Goal: Task Accomplishment & Management: Manage account settings

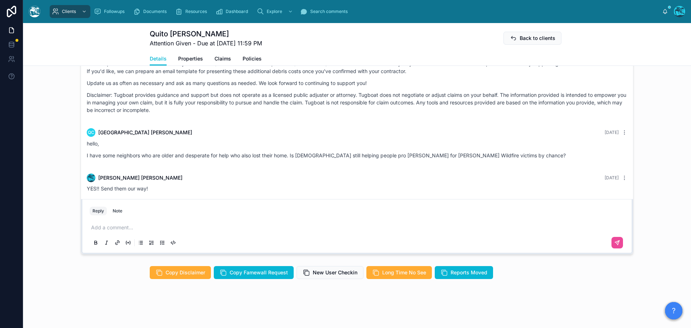
scroll to position [1216, 0]
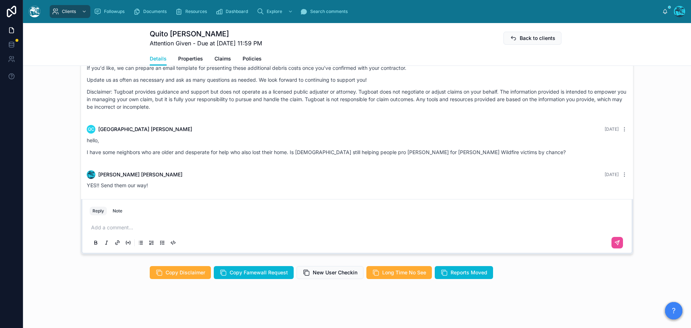
click at [126, 227] on p at bounding box center [358, 227] width 535 height 7
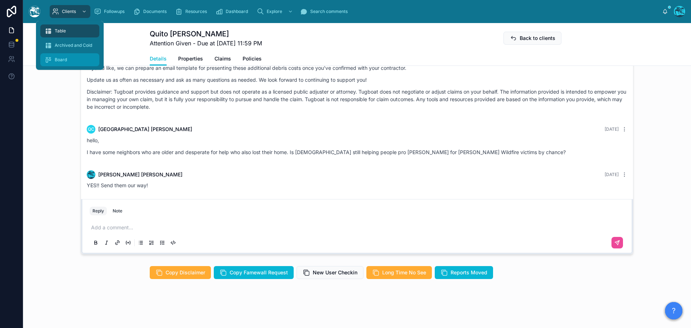
drag, startPoint x: 72, startPoint y: 12, endPoint x: 64, endPoint y: 56, distance: 44.4
click at [72, 12] on span "Clients" at bounding box center [69, 12] width 14 height 6
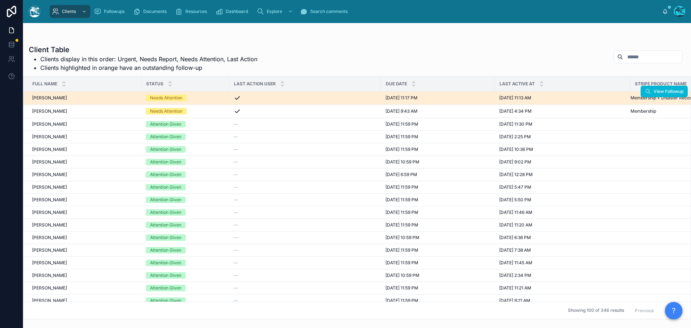
click at [208, 100] on div "Needs Attention" at bounding box center [185, 98] width 79 height 6
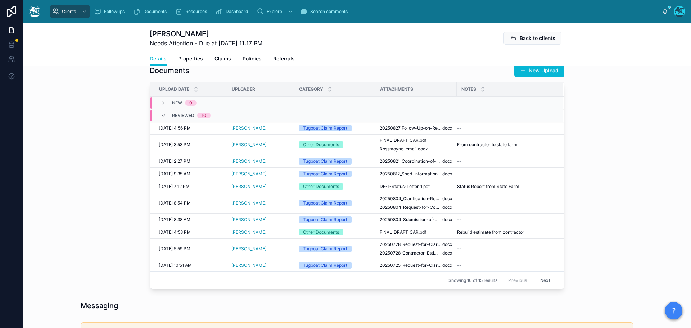
scroll to position [185, 0]
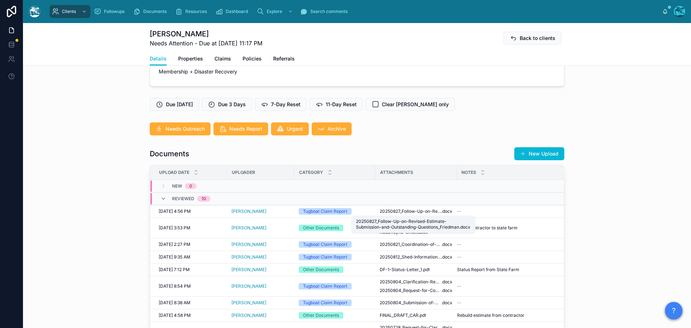
drag, startPoint x: 409, startPoint y: 211, endPoint x: 575, endPoint y: 139, distance: 180.7
click at [409, 211] on span "20250827_Follow-Up-on-Revised-Estimate-Submission-and-Outstanding-Questions_Fri…" at bounding box center [411, 211] width 62 height 6
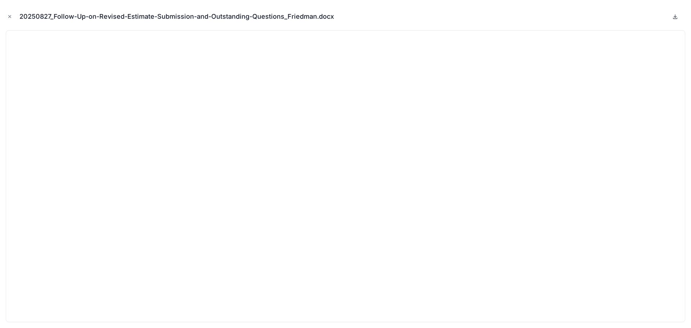
click at [676, 18] on icon at bounding box center [675, 17] width 6 height 6
drag, startPoint x: 9, startPoint y: 17, endPoint x: 425, endPoint y: 143, distance: 434.5
click at [9, 17] on icon "Close modal" at bounding box center [10, 16] width 3 height 3
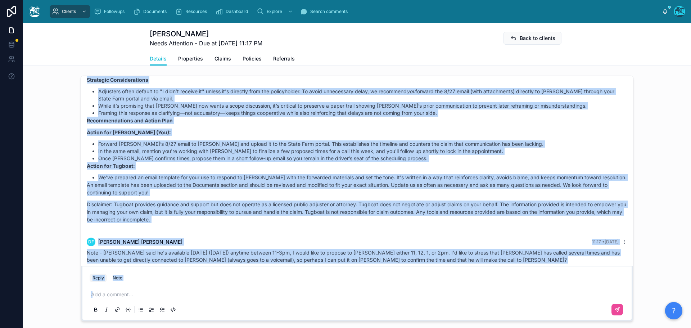
scroll to position [556, 0]
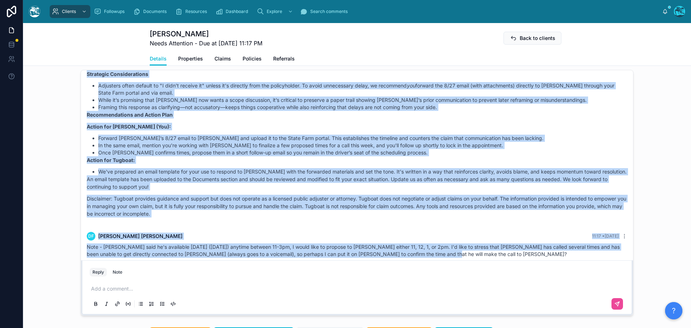
drag, startPoint x: 329, startPoint y: 115, endPoint x: 448, endPoint y: 253, distance: 182.5
copy div "df douglas friedman 09:56 • Today I just got this email from my State Farm adju…"
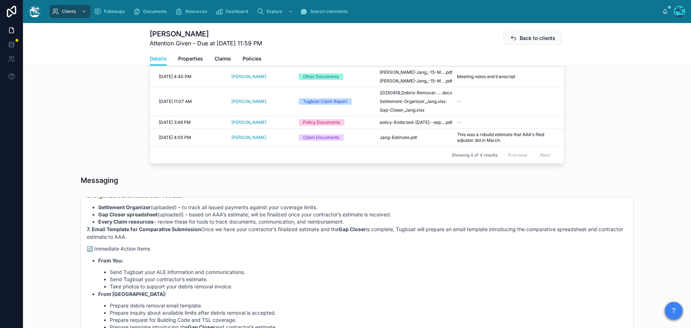
scroll to position [288, 0]
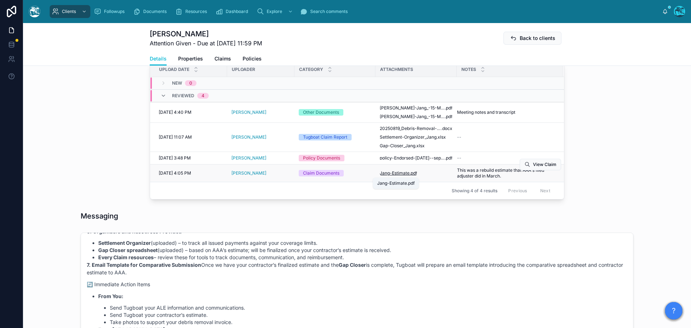
click at [397, 172] on span "Jang-Estimate" at bounding box center [395, 173] width 30 height 6
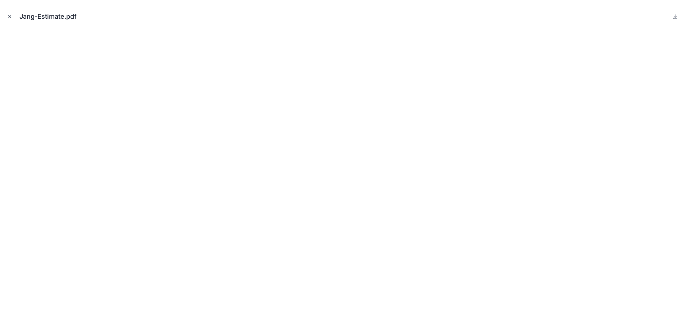
click at [9, 16] on icon "Close modal" at bounding box center [10, 16] width 3 height 3
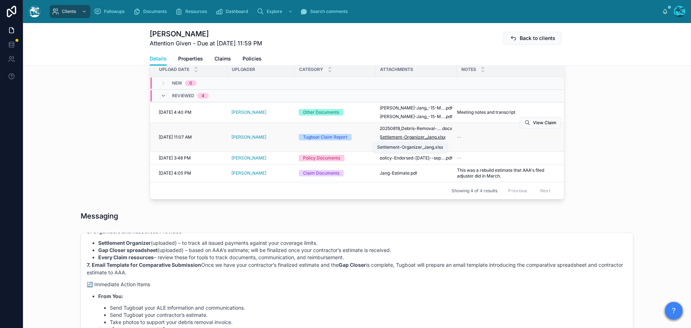
click at [404, 137] on span "Settlement-Organizer_Jang" at bounding box center [408, 137] width 57 height 6
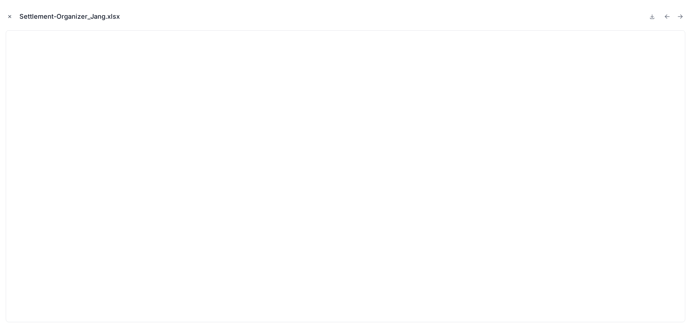
click at [8, 16] on icon "Close modal" at bounding box center [9, 16] width 5 height 5
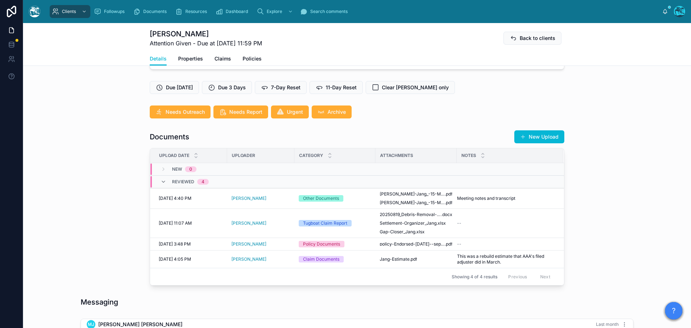
scroll to position [216, 0]
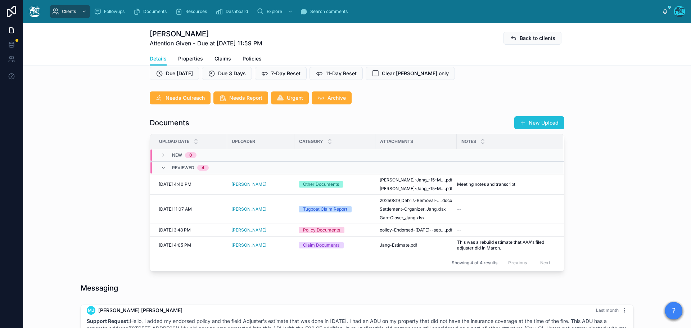
click at [534, 122] on button "New Upload" at bounding box center [539, 122] width 50 height 13
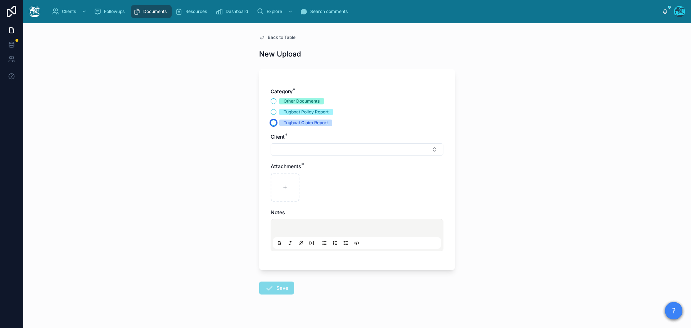
click at [271, 122] on button "Tugboat Claim Report" at bounding box center [274, 123] width 6 height 6
click at [288, 148] on button "Select Button" at bounding box center [357, 149] width 173 height 12
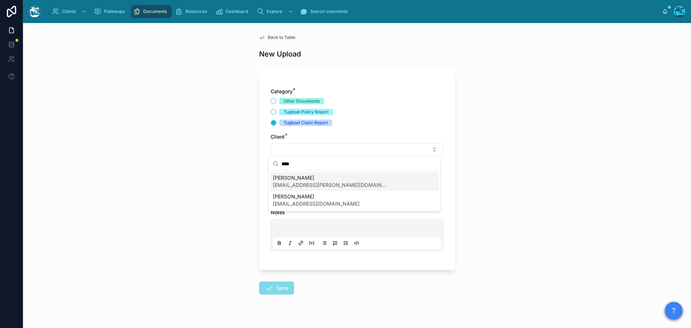
type input "****"
click at [295, 181] on span "Miae Jang" at bounding box center [330, 177] width 115 height 7
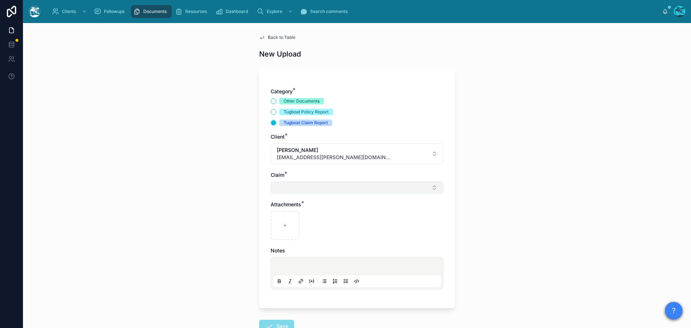
click at [285, 182] on button "Select Button" at bounding box center [357, 187] width 173 height 12
click at [287, 218] on span "Claim: 016909176" at bounding box center [294, 215] width 42 height 7
click at [289, 226] on div at bounding box center [285, 226] width 29 height 29
type input "**********"
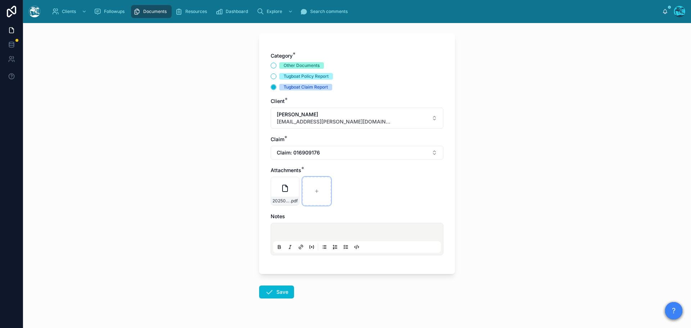
scroll to position [36, 0]
click at [274, 294] on button "Save" at bounding box center [276, 291] width 35 height 13
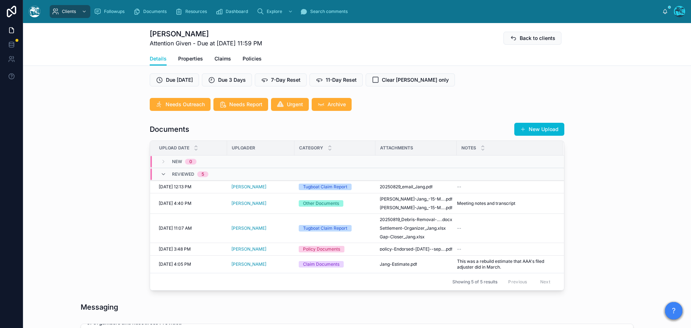
scroll to position [216, 0]
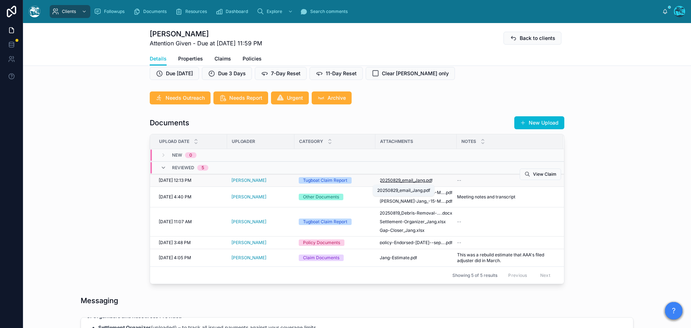
click at [400, 180] on span "20250829_email_Jang" at bounding box center [402, 180] width 45 height 6
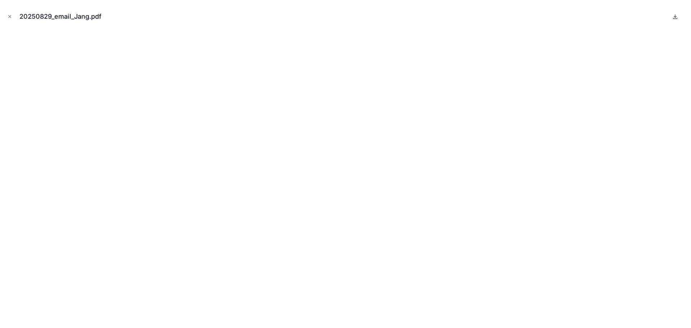
click at [675, 16] on icon at bounding box center [675, 17] width 6 height 6
click at [9, 17] on icon "Close modal" at bounding box center [9, 16] width 5 height 5
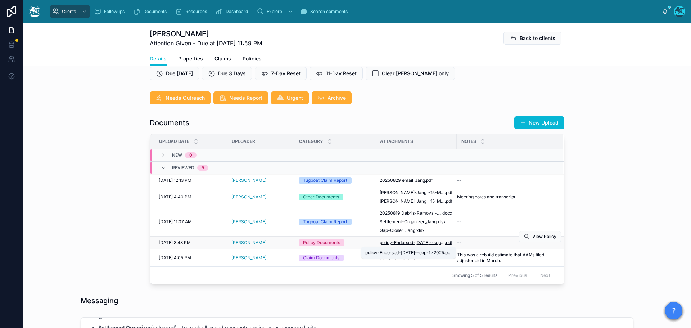
click at [418, 241] on span "policy-Endorsed-Sep-1-2024--sep-1.-2025" at bounding box center [412, 243] width 65 height 6
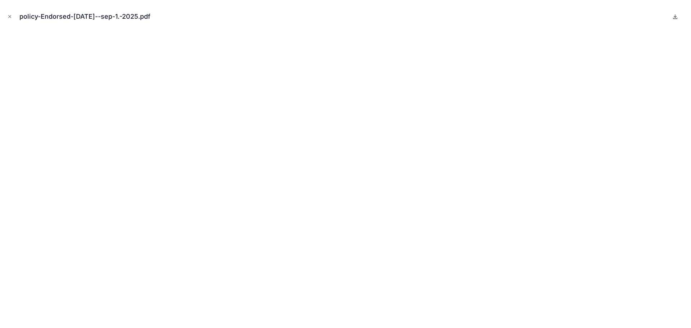
click at [675, 16] on icon at bounding box center [675, 17] width 6 height 6
click at [9, 15] on icon "Close modal" at bounding box center [9, 16] width 5 height 5
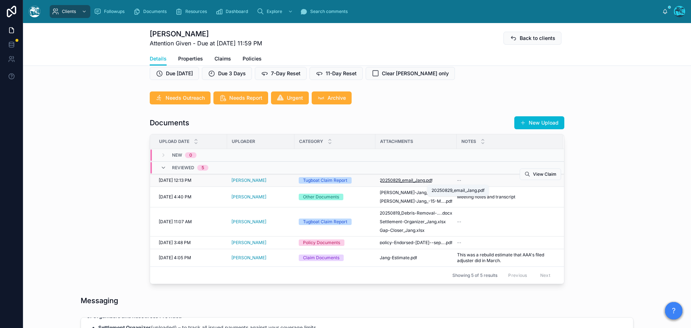
click at [392, 181] on span "20250829_email_Jang" at bounding box center [402, 180] width 45 height 6
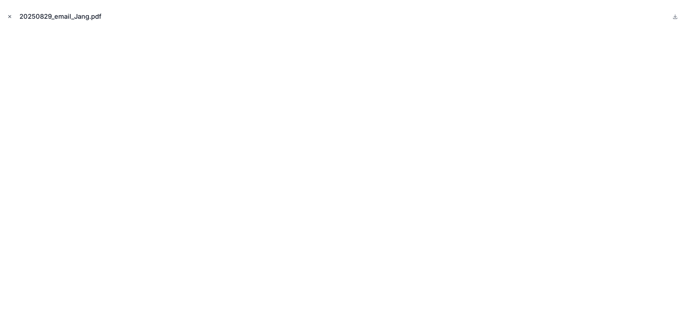
click at [10, 16] on icon "Close modal" at bounding box center [9, 16] width 5 height 5
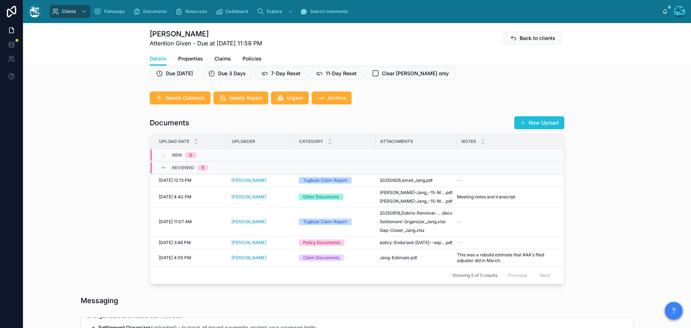
click at [539, 122] on button "New Upload" at bounding box center [539, 122] width 50 height 13
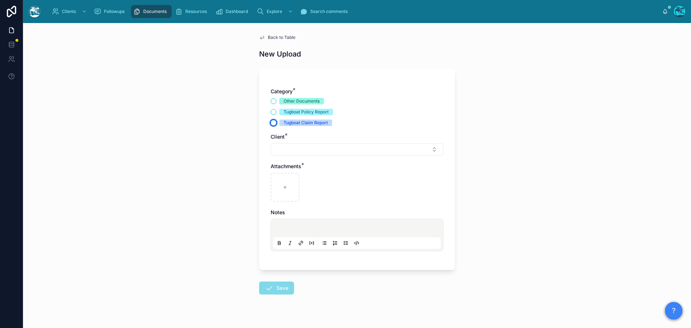
click at [272, 122] on button "Tugboat Claim Report" at bounding box center [274, 123] width 6 height 6
click at [294, 149] on button "Select Button" at bounding box center [357, 149] width 173 height 12
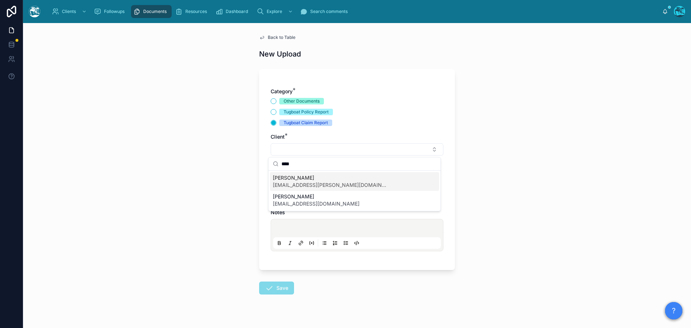
type input "****"
click at [293, 178] on span "Miae Jang" at bounding box center [330, 177] width 115 height 7
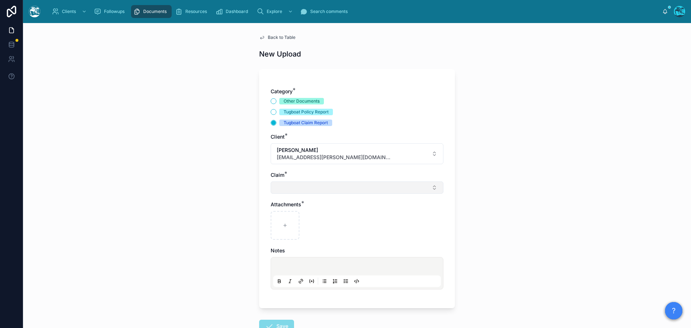
click at [284, 189] on button "Select Button" at bounding box center [357, 187] width 173 height 12
click at [286, 214] on span "Claim: 016909176" at bounding box center [294, 215] width 42 height 7
click at [284, 225] on icon at bounding box center [285, 226] width 5 height 5
type input "**********"
click at [272, 325] on button "Save" at bounding box center [276, 327] width 35 height 13
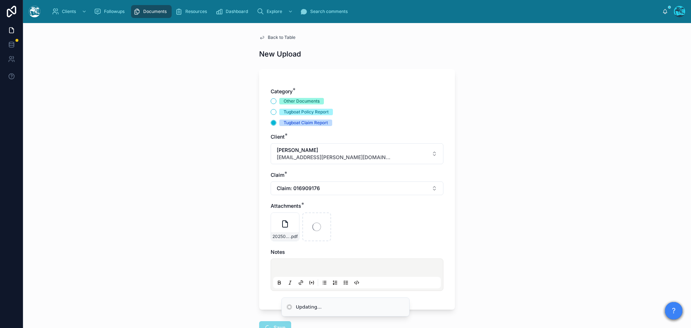
click at [272, 36] on span "Back to Table" at bounding box center [282, 38] width 28 height 6
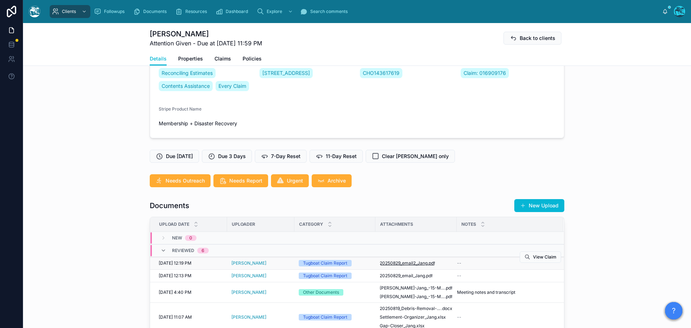
scroll to position [144, 0]
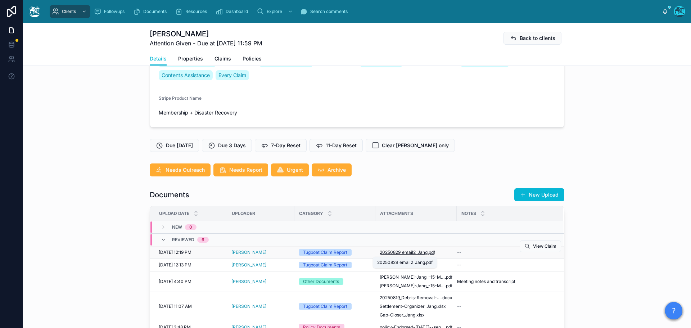
click at [398, 253] on span "20250829_email2_Jang" at bounding box center [404, 252] width 48 height 6
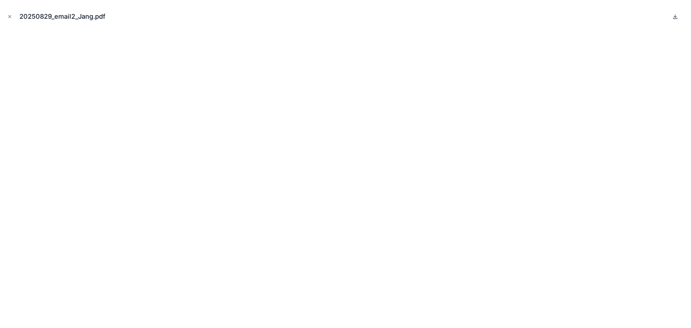
click at [675, 17] on icon at bounding box center [675, 16] width 3 height 1
click at [9, 15] on icon "Close modal" at bounding box center [9, 16] width 5 height 5
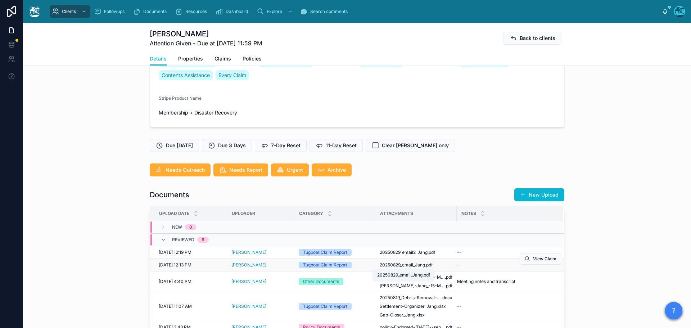
click at [414, 267] on span "20250829_email_Jang" at bounding box center [402, 265] width 45 height 6
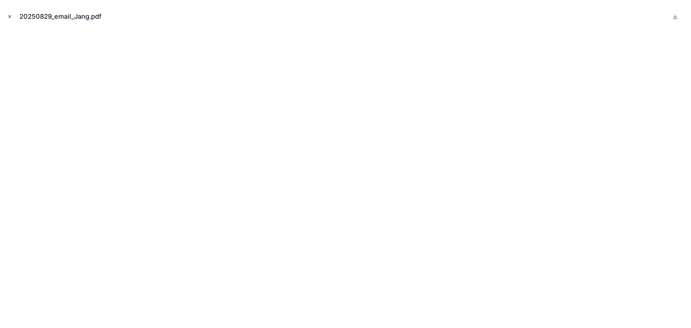
click at [9, 15] on icon "Close modal" at bounding box center [9, 16] width 5 height 5
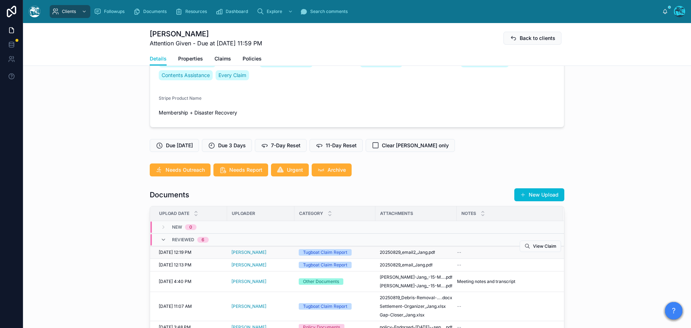
click at [495, 254] on div "--" at bounding box center [506, 252] width 98 height 6
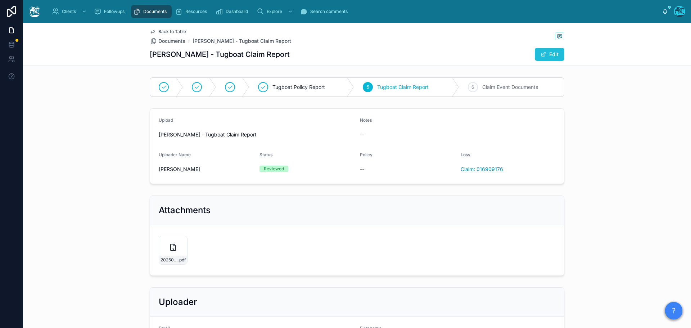
click at [544, 54] on span at bounding box center [544, 54] width 6 height 6
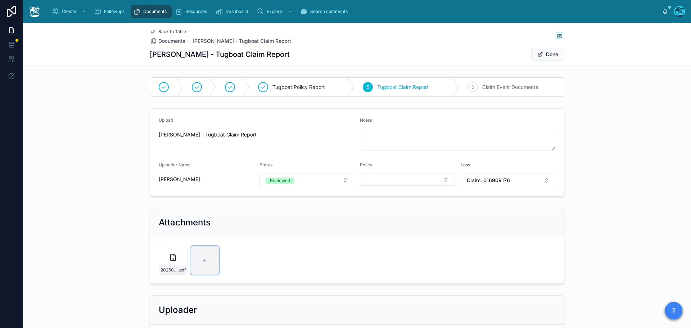
click at [203, 260] on icon at bounding box center [204, 260] width 5 height 5
type input "**********"
click at [542, 54] on button "Done" at bounding box center [547, 54] width 33 height 13
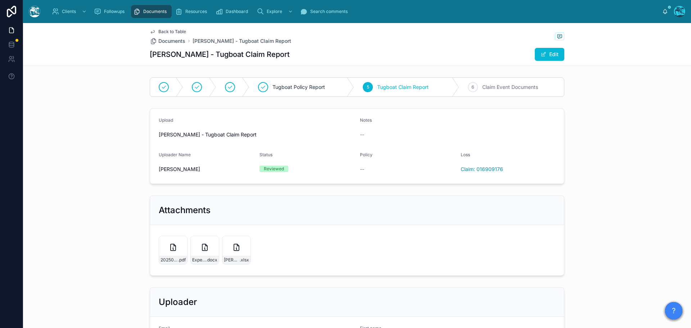
click at [162, 30] on span "Back to Table" at bounding box center [172, 32] width 28 height 6
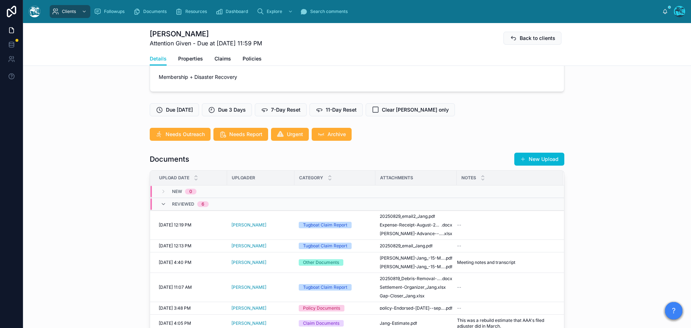
scroll to position [180, 0]
click at [399, 245] on span "20250829_email_Jang" at bounding box center [402, 246] width 45 height 6
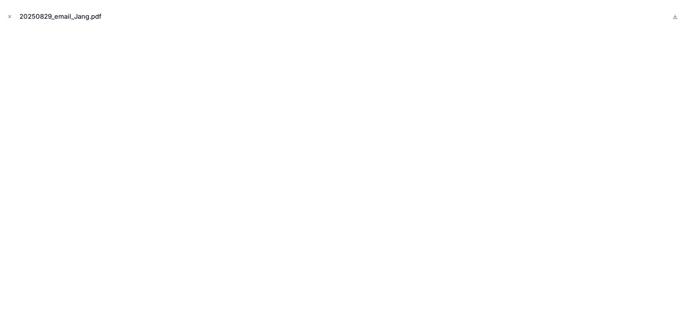
click at [9, 15] on icon "Close modal" at bounding box center [9, 16] width 5 height 5
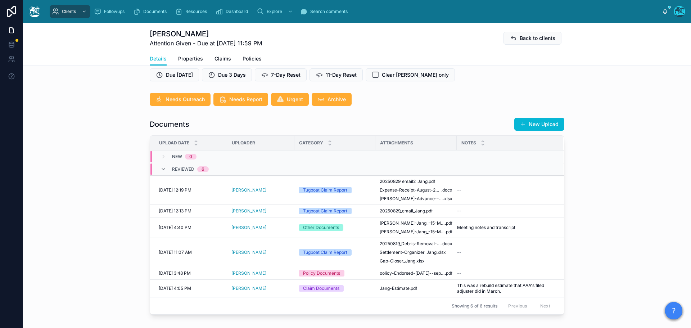
scroll to position [252, 0]
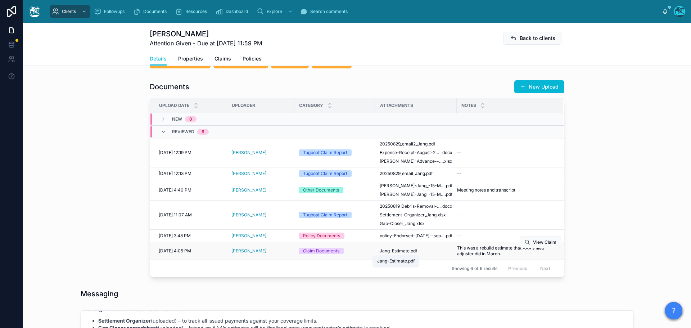
click at [401, 250] on span "Jang-Estimate" at bounding box center [395, 251] width 30 height 6
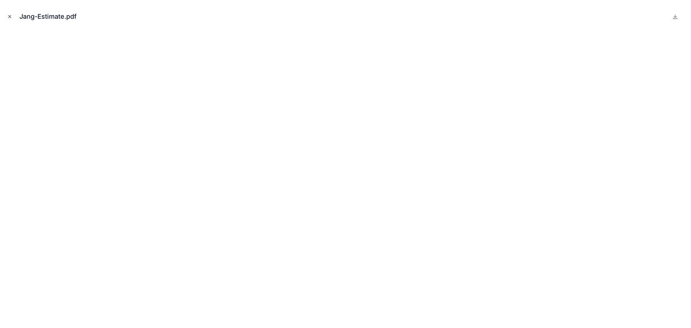
click at [6, 17] on button "Close modal" at bounding box center [10, 17] width 8 height 8
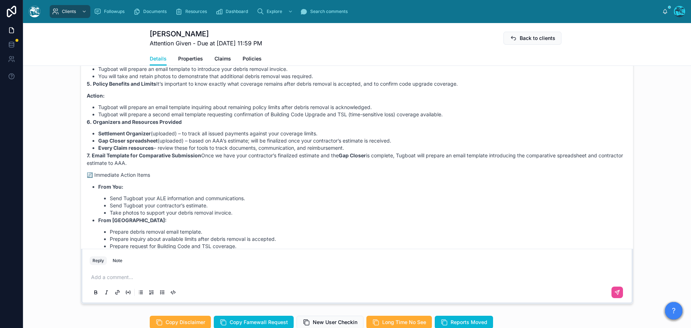
scroll to position [445, 0]
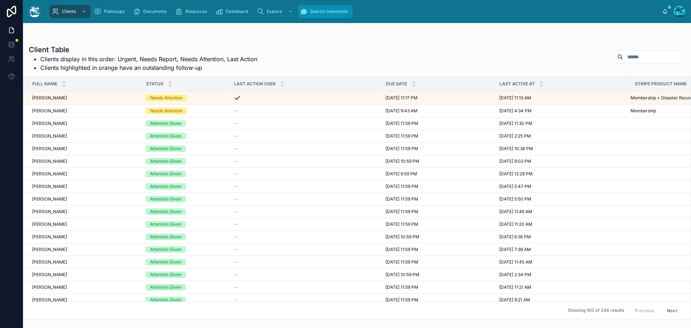
click at [325, 12] on span "Search comments" at bounding box center [328, 12] width 37 height 6
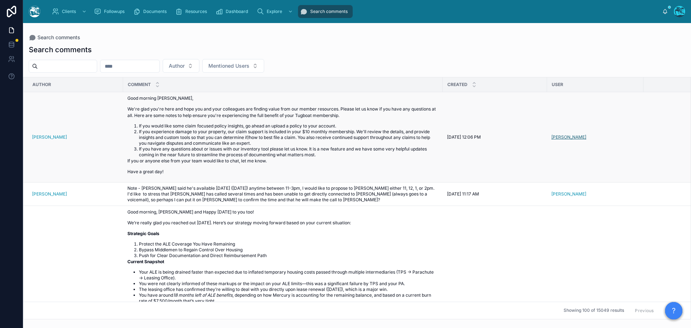
click at [564, 136] on span "Caroline" at bounding box center [568, 137] width 35 height 6
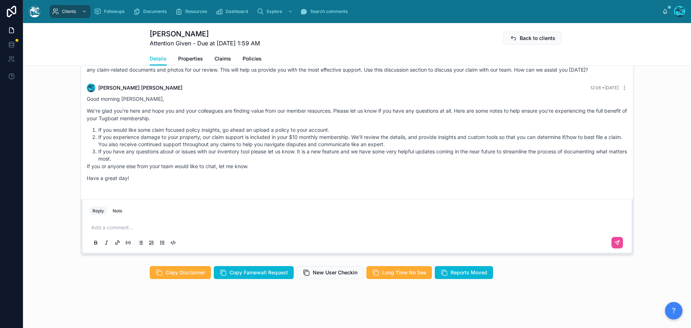
scroll to position [393, 0]
click at [67, 12] on span "Clients" at bounding box center [69, 12] width 14 height 6
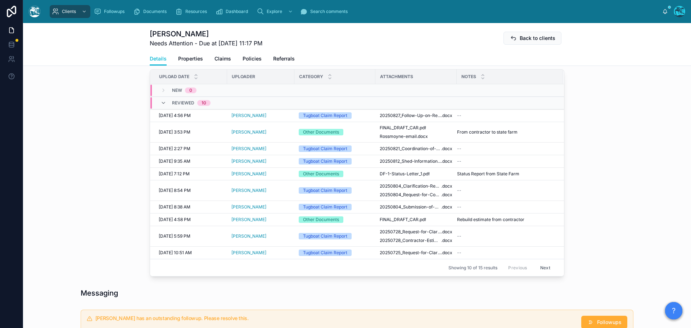
scroll to position [268, 0]
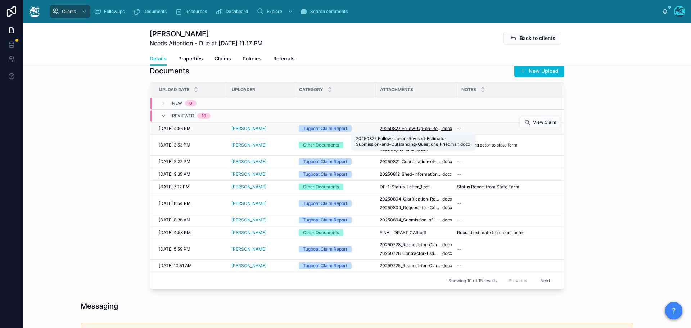
click at [427, 128] on span "20250827_Follow-Up-on-Revised-Estimate-Submission-and-Outstanding-Questions_Fri…" at bounding box center [411, 129] width 62 height 6
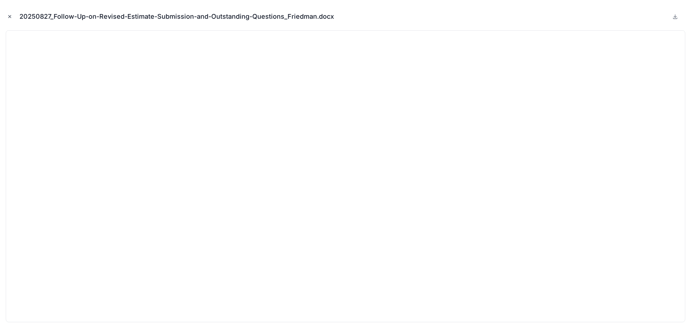
click at [9, 17] on icon "Close modal" at bounding box center [9, 16] width 5 height 5
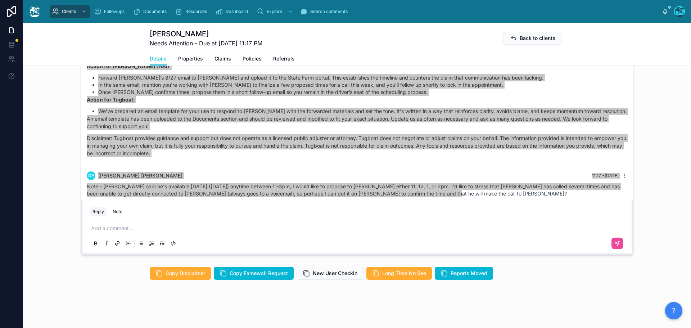
scroll to position [617, 0]
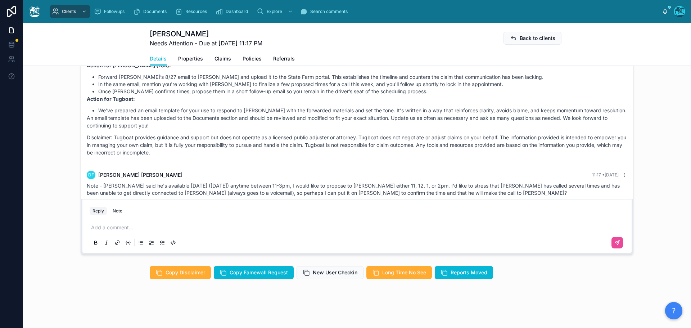
click at [110, 227] on p at bounding box center [358, 227] width 535 height 7
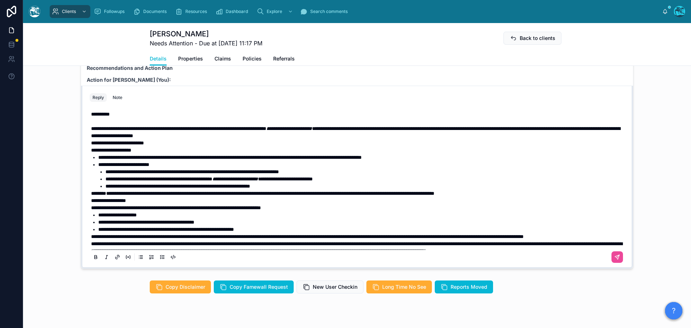
scroll to position [542, 0]
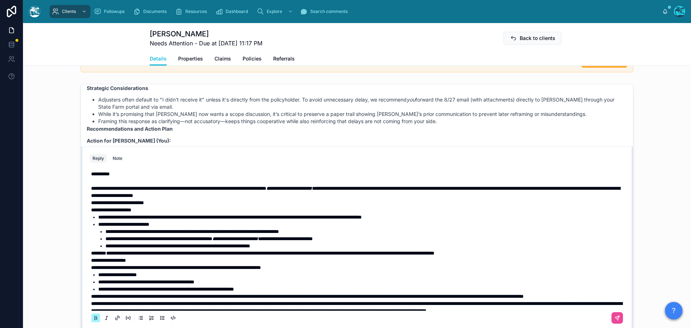
click at [91, 203] on strong "**********" at bounding box center [117, 202] width 53 height 5
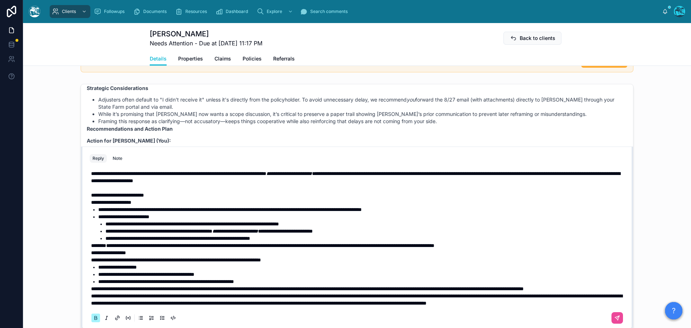
scroll to position [30, 0]
click at [154, 285] on p "**********" at bounding box center [358, 288] width 535 height 7
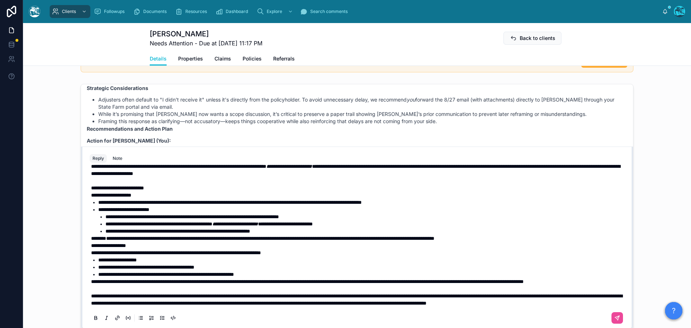
click at [91, 279] on span "**********" at bounding box center [307, 281] width 433 height 5
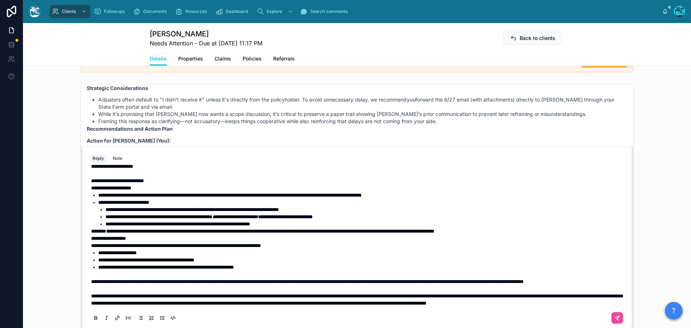
scroll to position [0, 0]
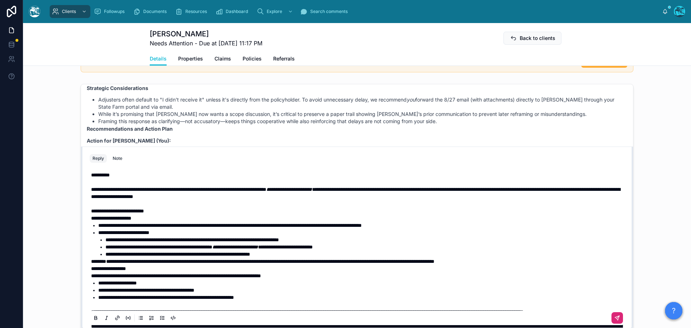
click at [614, 319] on icon at bounding box center [617, 318] width 6 height 6
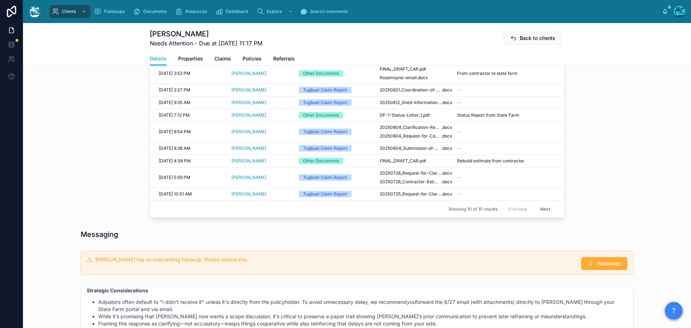
scroll to position [231, 0]
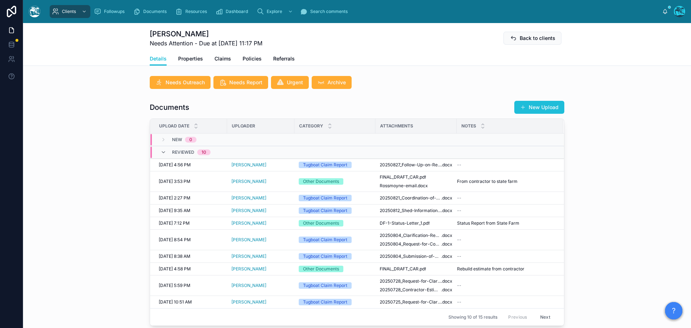
click at [524, 106] on button "New Upload" at bounding box center [539, 107] width 50 height 13
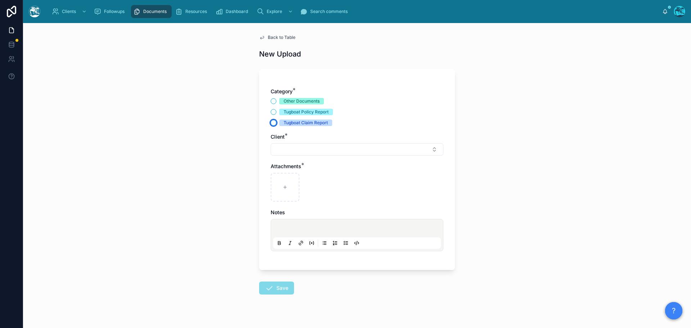
click at [271, 123] on button "Tugboat Claim Report" at bounding box center [274, 123] width 6 height 6
click at [281, 151] on button "Select Button" at bounding box center [357, 149] width 173 height 12
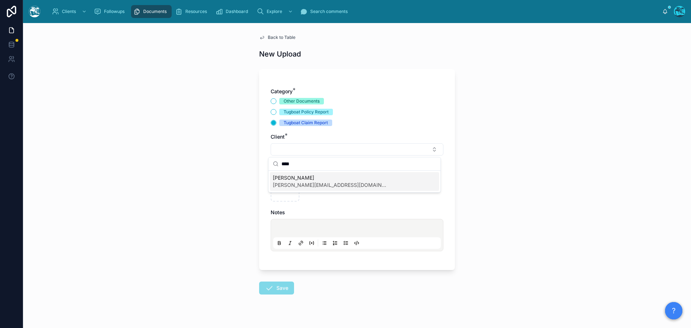
type input "****"
click at [284, 179] on span "[PERSON_NAME]" at bounding box center [330, 177] width 115 height 7
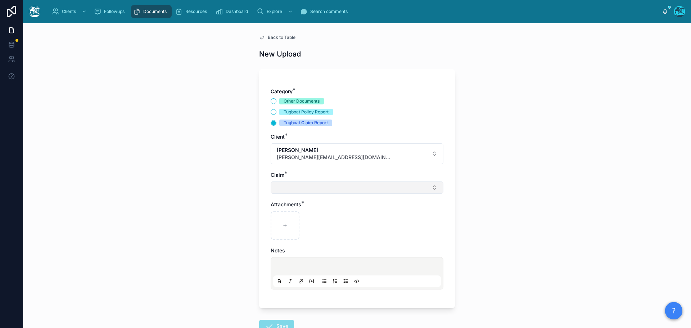
click at [284, 189] on button "Select Button" at bounding box center [357, 187] width 173 height 12
click at [285, 216] on span "[PERSON_NAME] Fire" at bounding box center [298, 215] width 51 height 7
click at [283, 223] on div at bounding box center [285, 226] width 29 height 29
type input "**********"
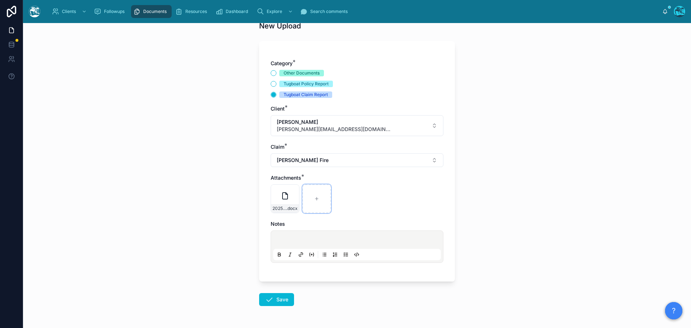
scroll to position [52, 0]
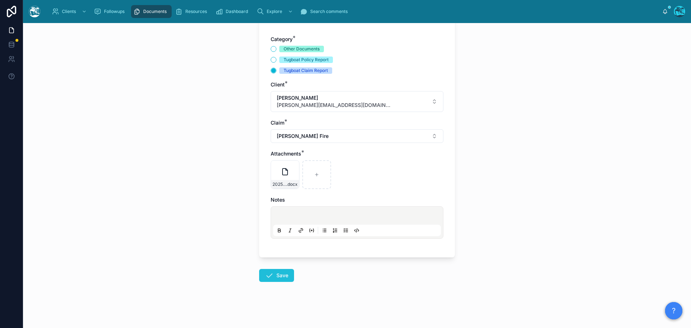
click at [277, 277] on button "Save" at bounding box center [276, 275] width 35 height 13
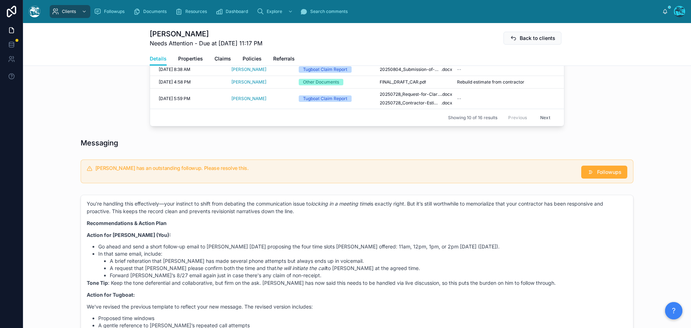
scroll to position [448, 0]
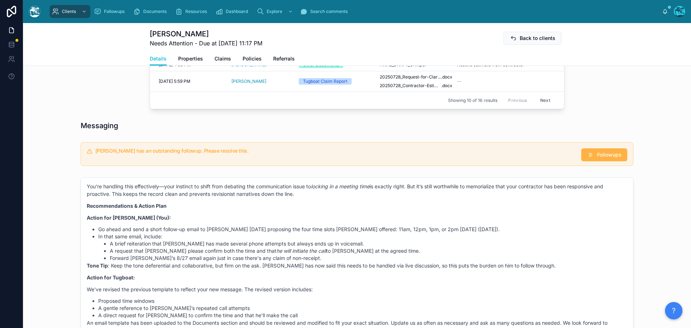
click at [599, 156] on span "Followups" at bounding box center [609, 154] width 24 height 7
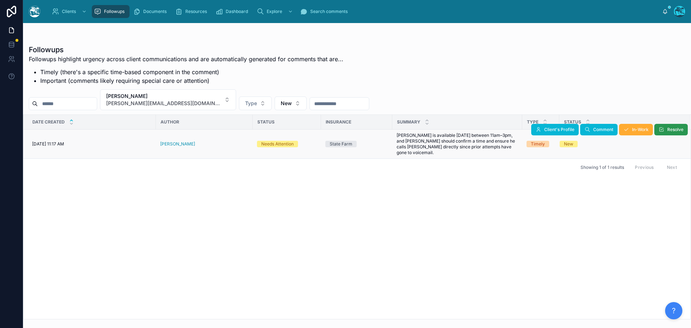
click at [665, 126] on button "Resolve" at bounding box center [670, 130] width 33 height 12
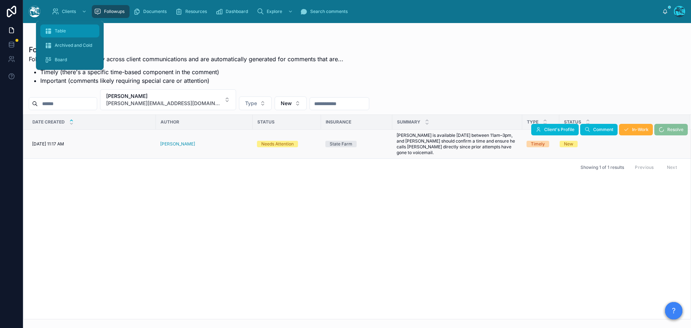
click at [64, 27] on div "Table" at bounding box center [70, 31] width 50 height 12
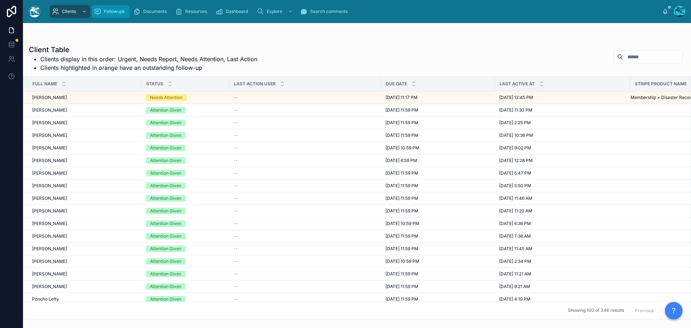
click at [106, 10] on span "Followups" at bounding box center [114, 12] width 21 height 6
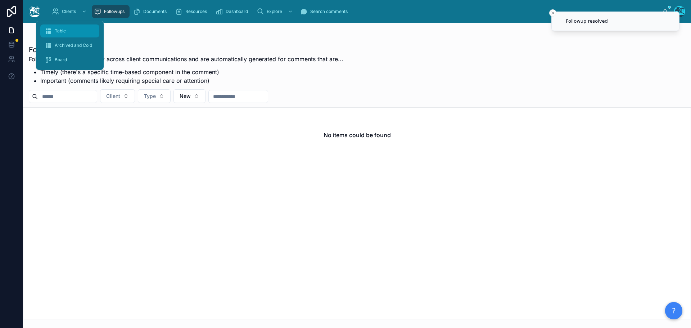
click at [59, 31] on span "Table" at bounding box center [60, 31] width 11 height 6
